Goal: Task Accomplishment & Management: Use online tool/utility

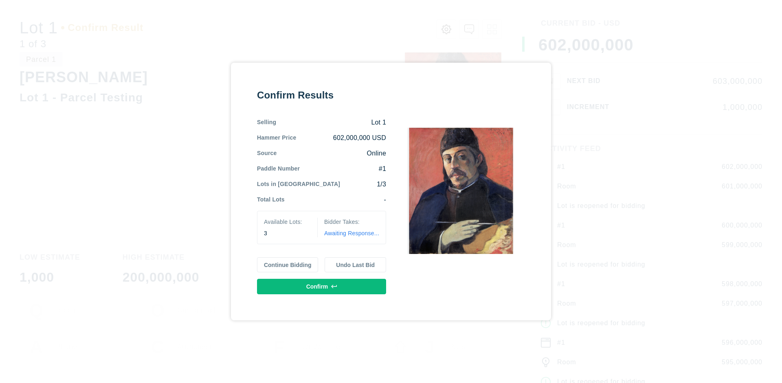
click at [288, 265] on button "Continue Bidding" at bounding box center [288, 264] width 62 height 15
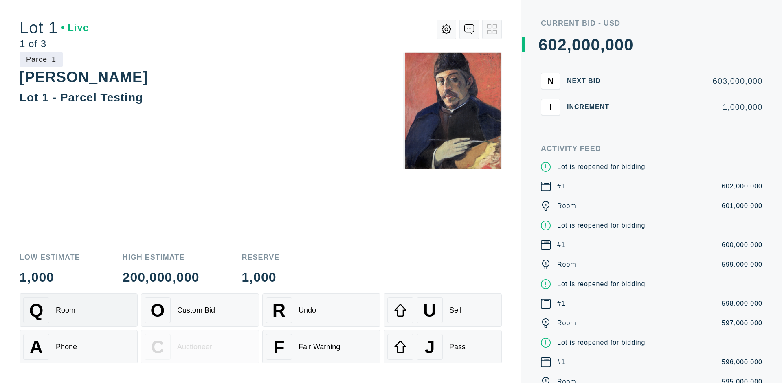
click at [79, 310] on div "Q Room" at bounding box center [78, 310] width 111 height 26
